Goal: Find specific page/section: Find specific page/section

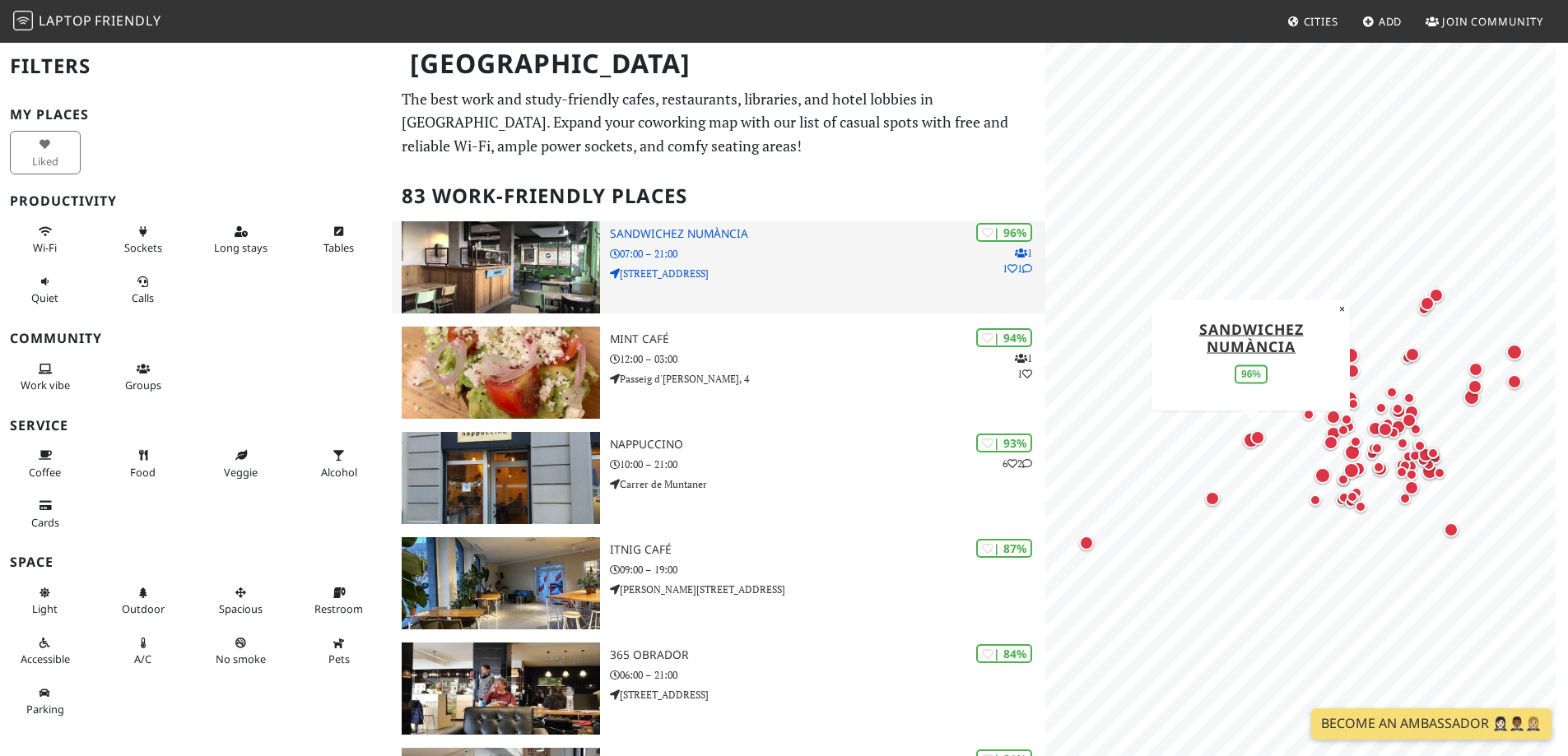
click at [723, 256] on p "07:00 – 21:00" at bounding box center [827, 254] width 436 height 16
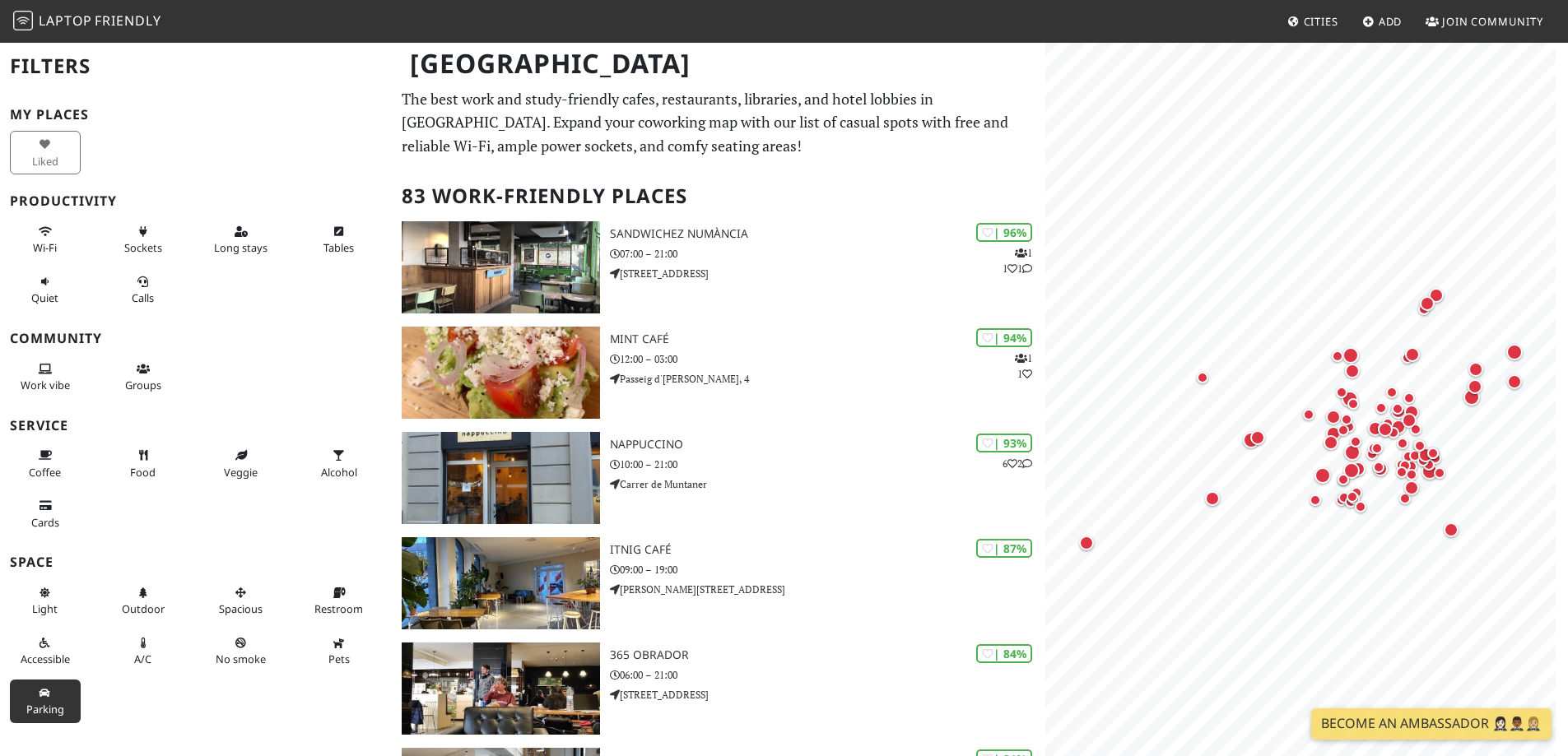
click at [50, 705] on span "Parking" at bounding box center [45, 710] width 38 height 15
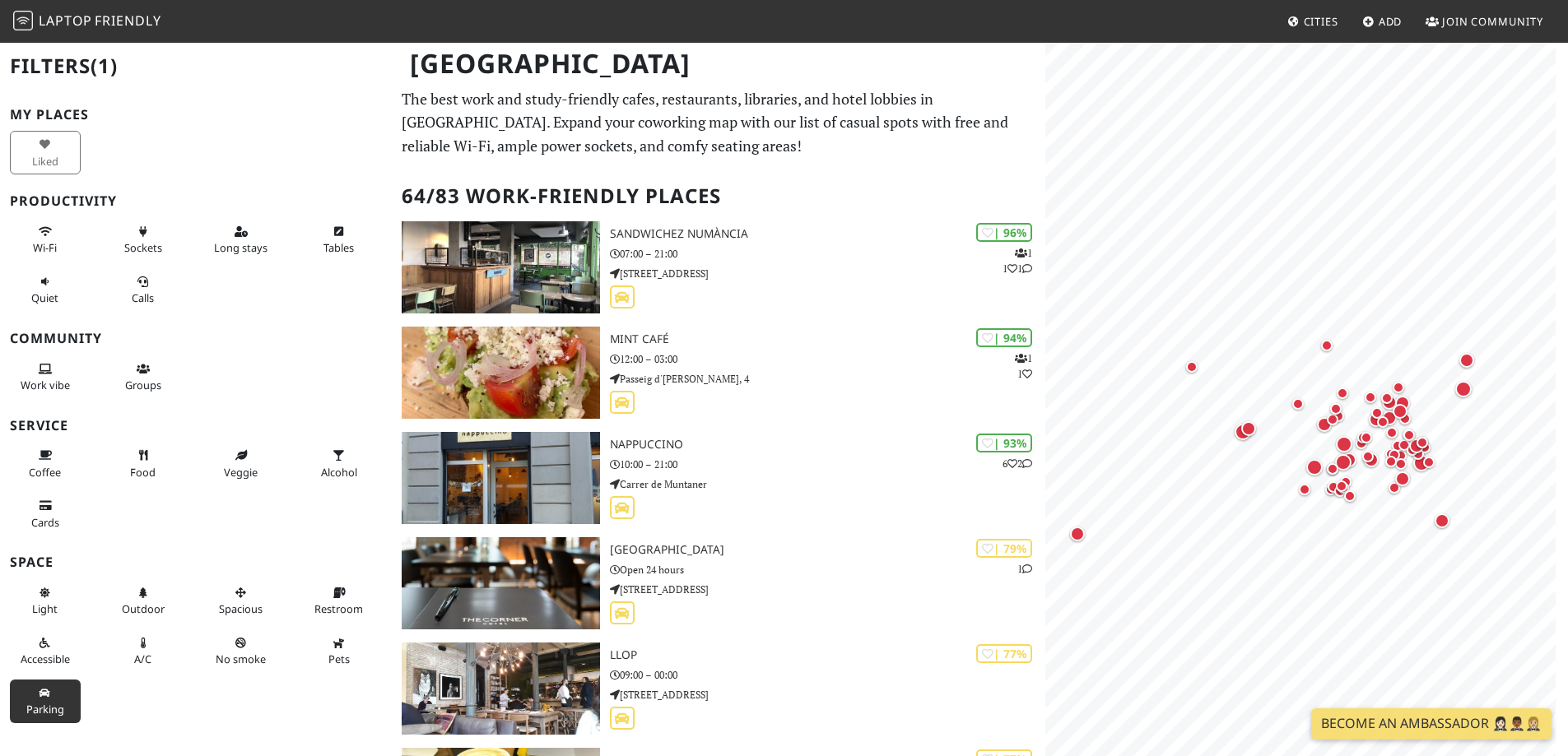
click at [44, 717] on button "Parking" at bounding box center [45, 702] width 70 height 43
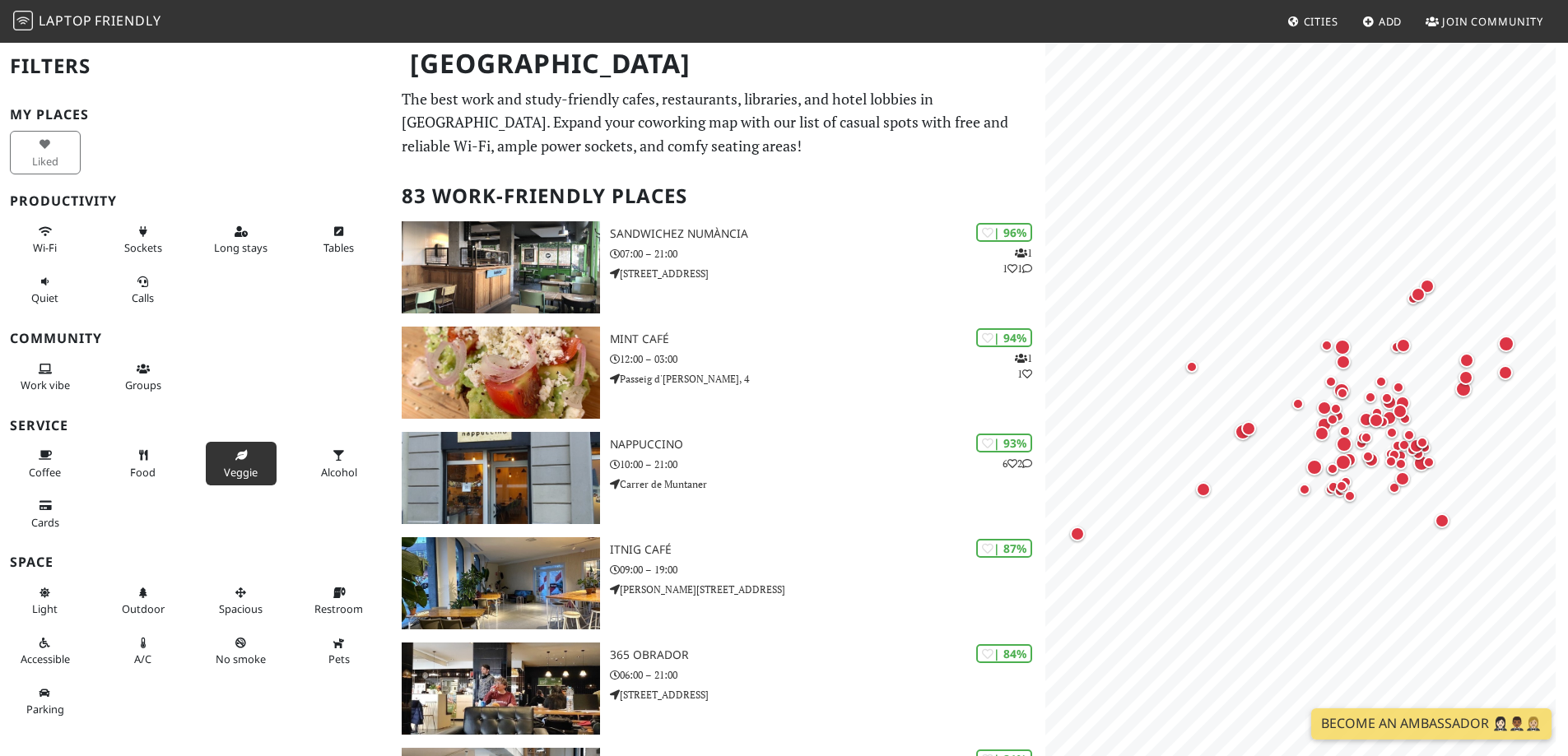
click at [223, 461] on button "Veggie" at bounding box center [240, 464] width 70 height 43
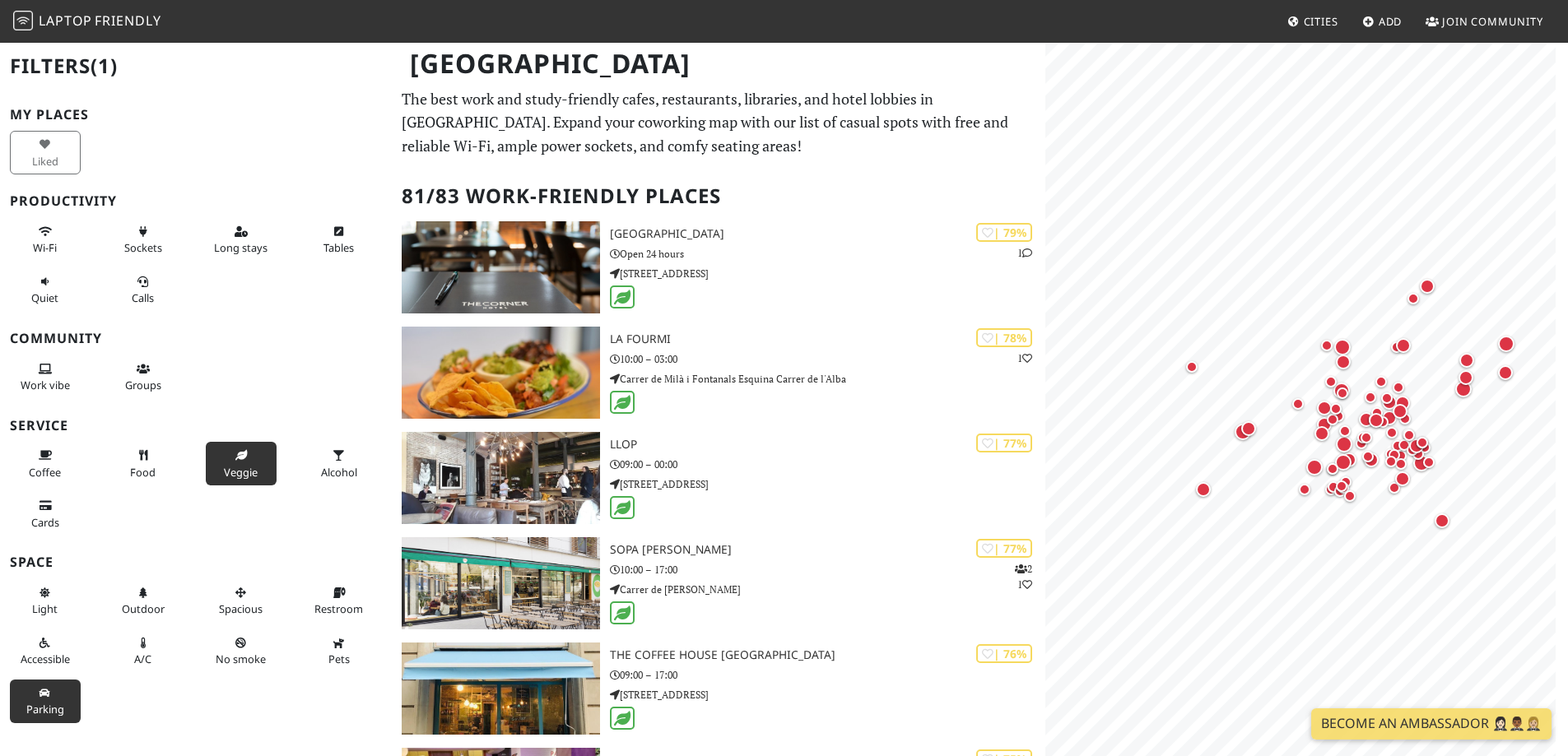
click at [35, 711] on span "Parking" at bounding box center [45, 710] width 38 height 15
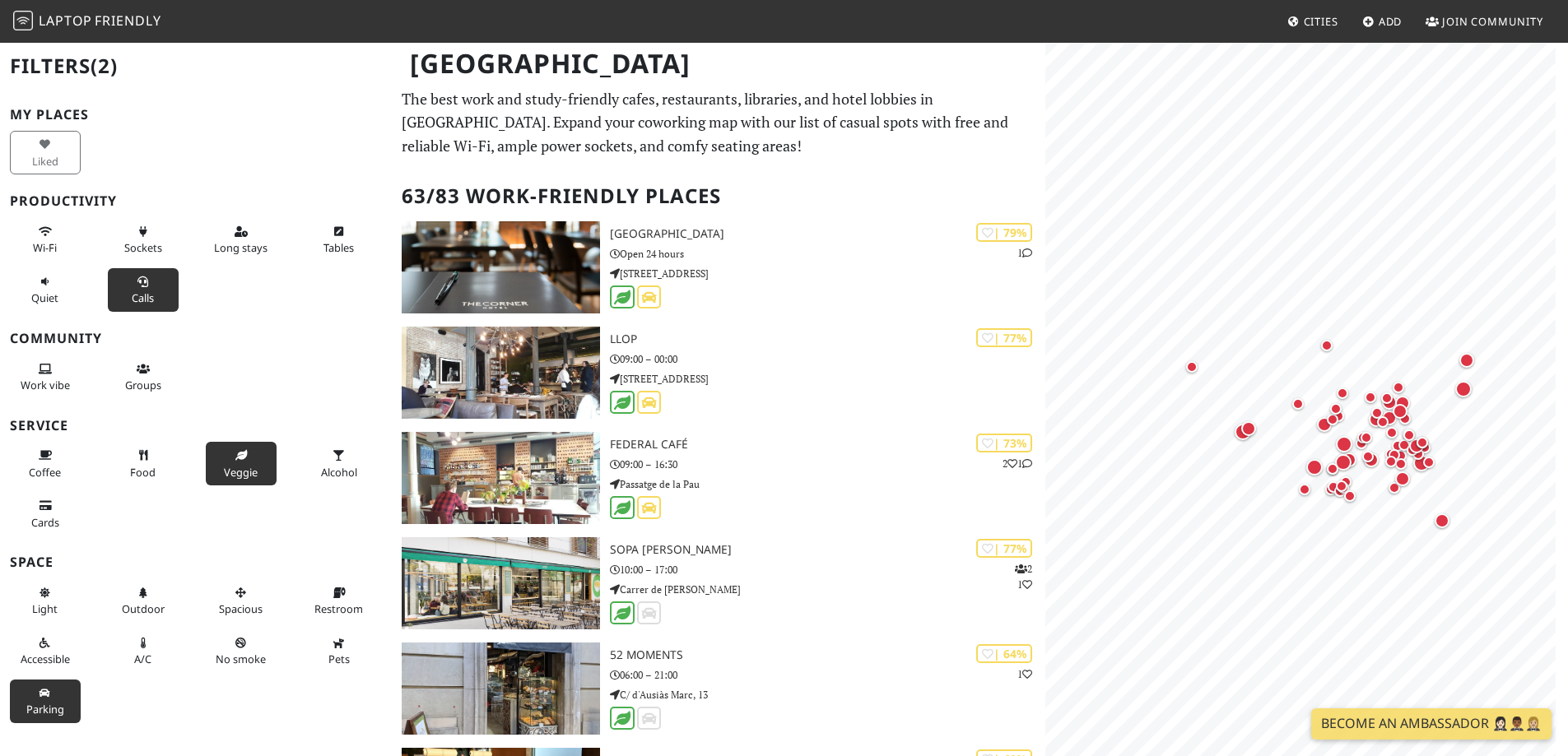
click at [137, 285] on icon at bounding box center [143, 282] width 13 height 10
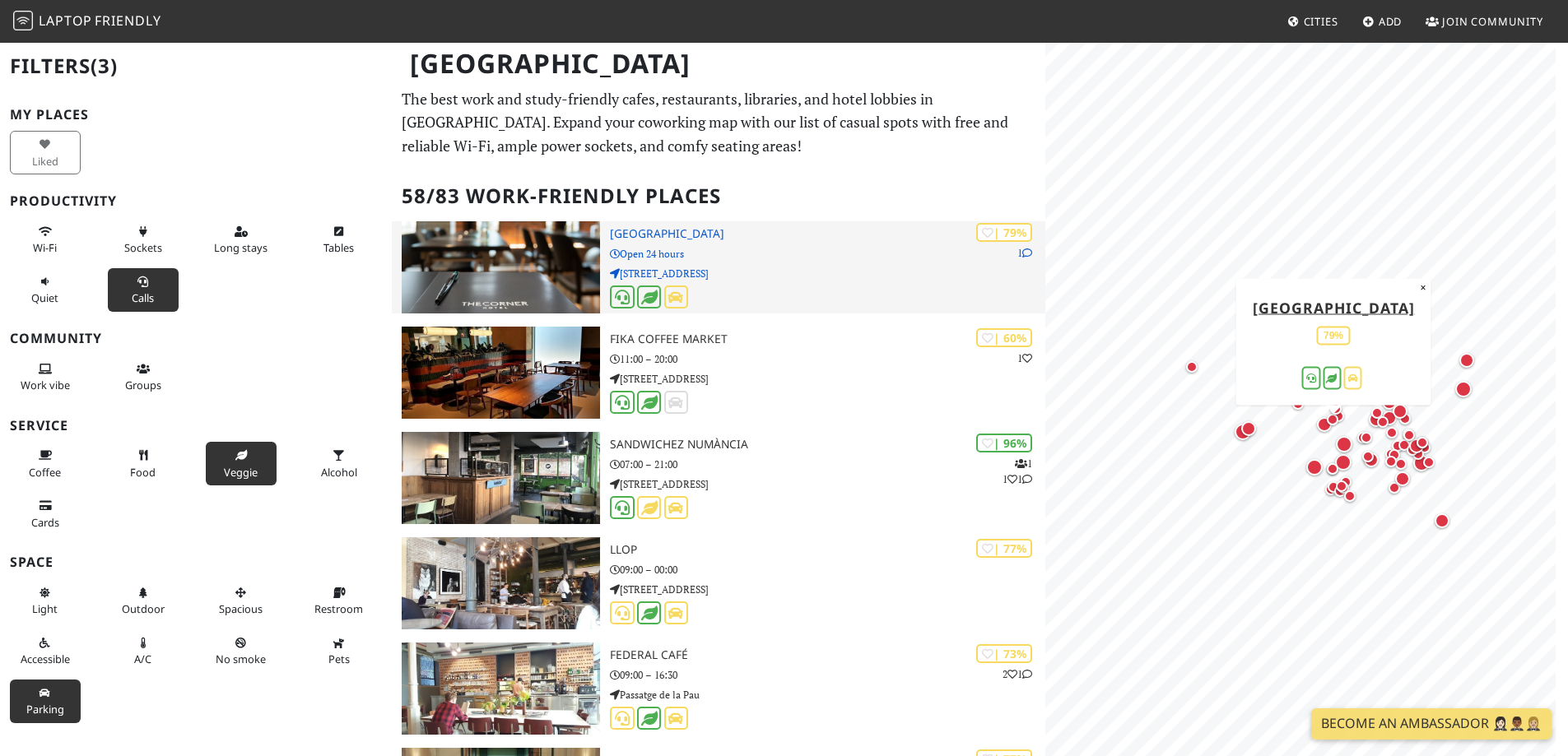
click at [680, 246] on p "Open 24 hours" at bounding box center [827, 254] width 436 height 16
